Goal: Task Accomplishment & Management: Use online tool/utility

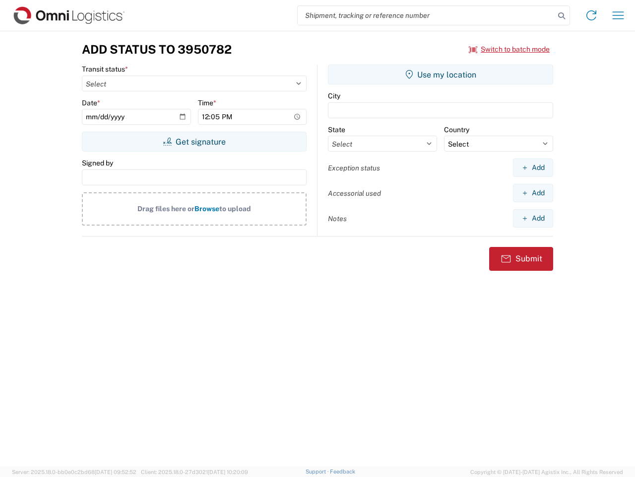
click at [426, 15] on input "search" at bounding box center [426, 15] width 257 height 19
click at [562, 16] on icon at bounding box center [562, 16] width 14 height 14
click at [592, 15] on icon at bounding box center [592, 15] width 16 height 16
click at [618, 15] on icon "button" at bounding box center [618, 14] width 11 height 7
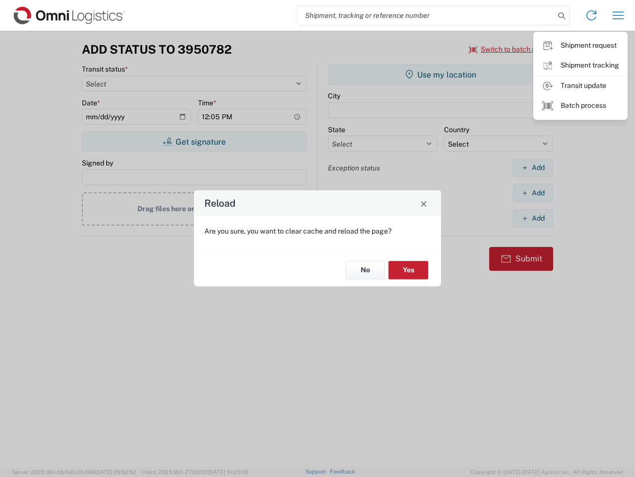
click at [194, 141] on div "Reload Are you sure, you want to clear cache and reload the page? No Yes" at bounding box center [317, 238] width 635 height 477
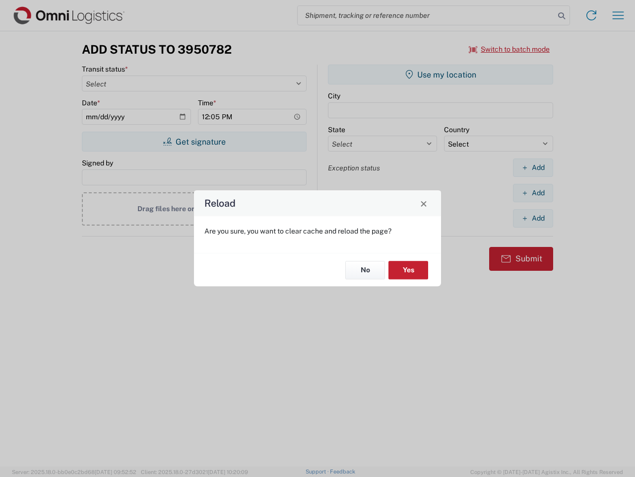
click at [441, 74] on div "Reload Are you sure, you want to clear cache and reload the page? No Yes" at bounding box center [317, 238] width 635 height 477
click at [533, 167] on div "Reload Are you sure, you want to clear cache and reload the page? No Yes" at bounding box center [317, 238] width 635 height 477
click at [533, 193] on div "Reload Are you sure, you want to clear cache and reload the page? No Yes" at bounding box center [317, 238] width 635 height 477
click at [533, 218] on div "Reload Are you sure, you want to clear cache and reload the page? No Yes" at bounding box center [317, 238] width 635 height 477
